Goal: Information Seeking & Learning: Learn about a topic

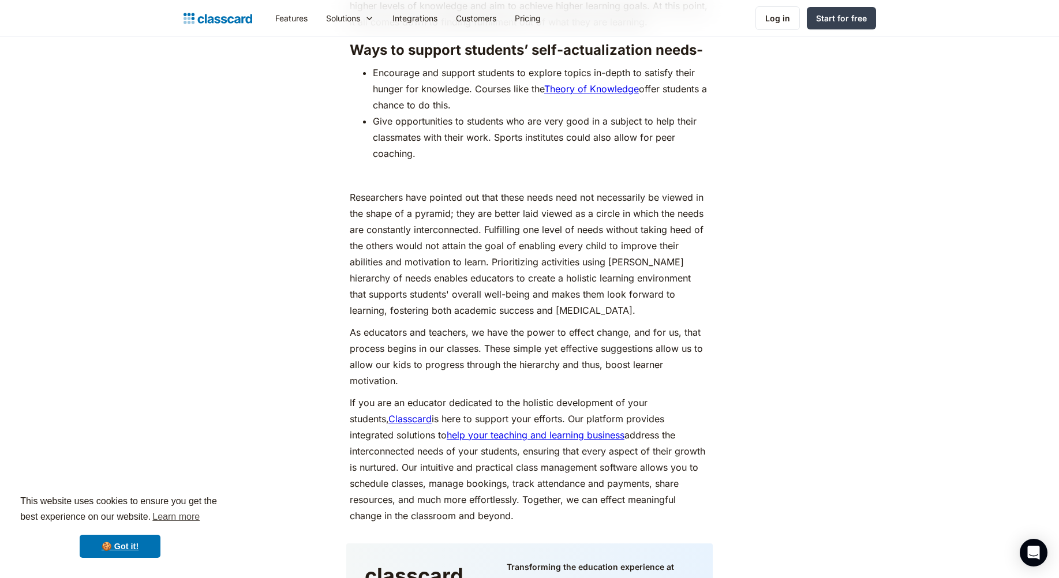
scroll to position [5692, 0]
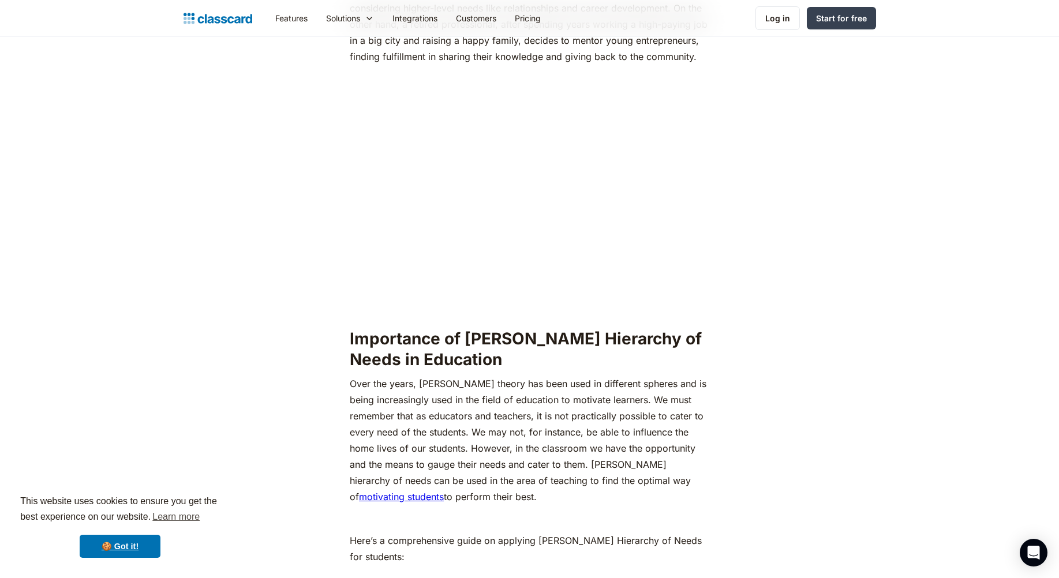
scroll to position [923, 0]
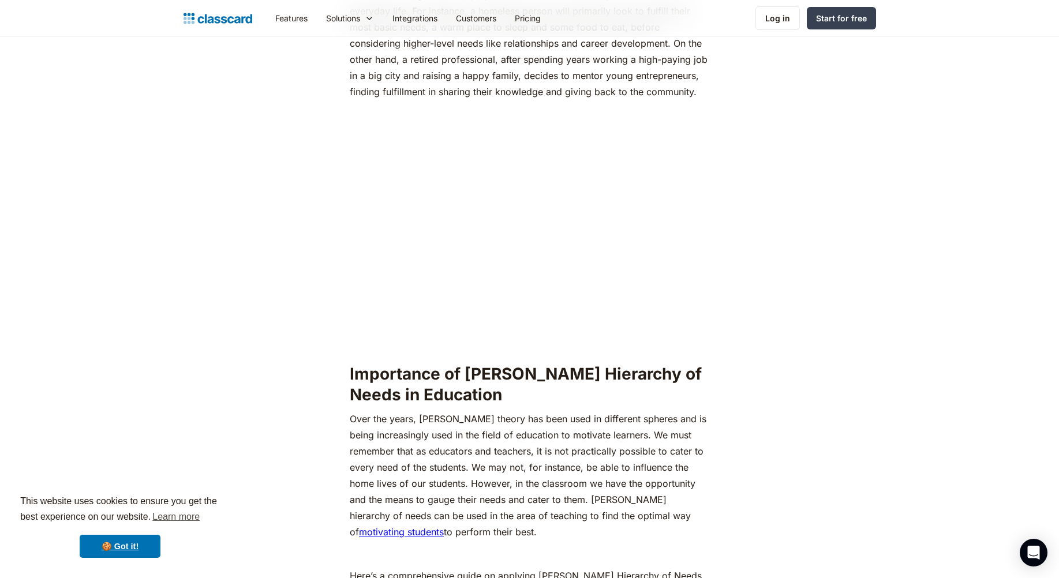
click at [667, 363] on h2 "Importance of [PERSON_NAME] Hierarchy of Needs in Education" at bounding box center [529, 384] width 359 height 42
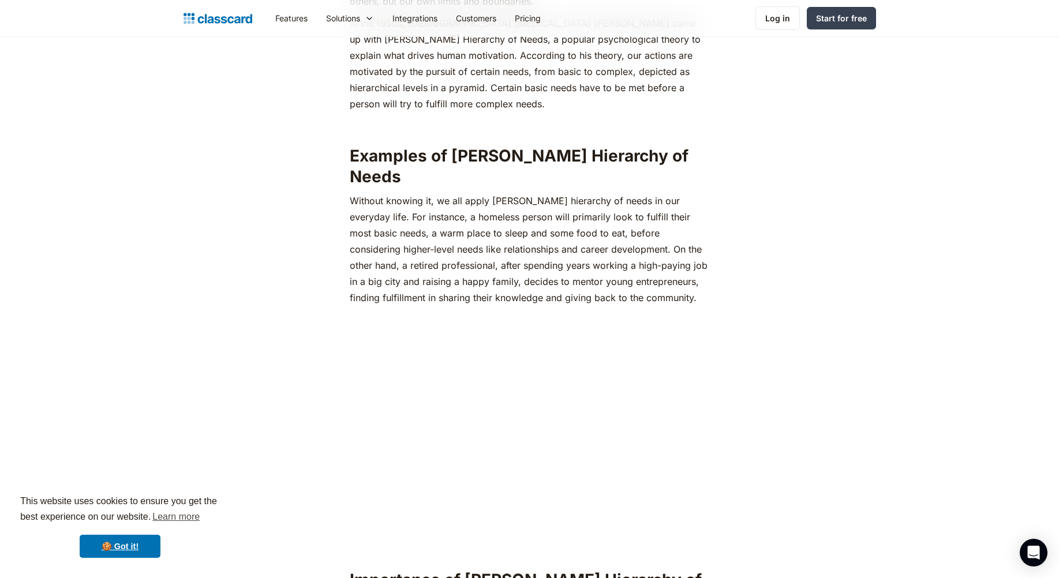
scroll to position [769, 0]
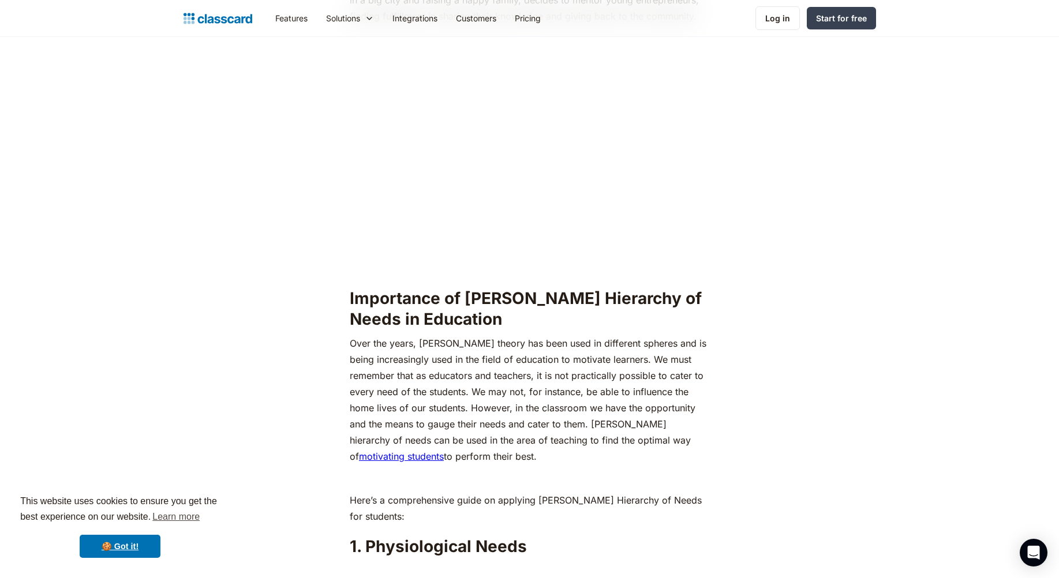
scroll to position [1077, 0]
